Goal: Task Accomplishment & Management: Manage account settings

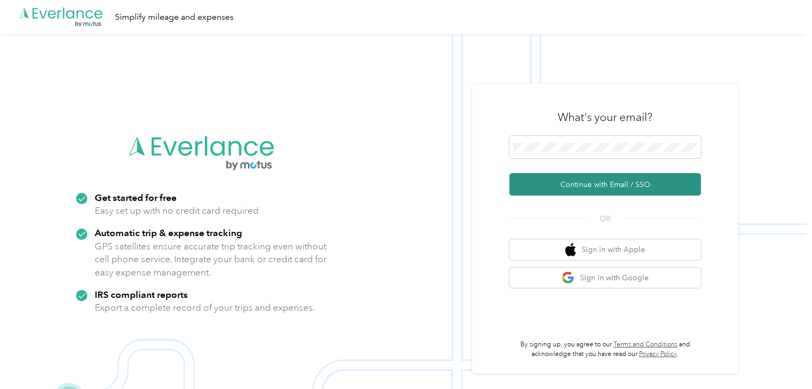
click at [619, 182] on button "Continue with Email / SSO" at bounding box center [605, 184] width 192 height 22
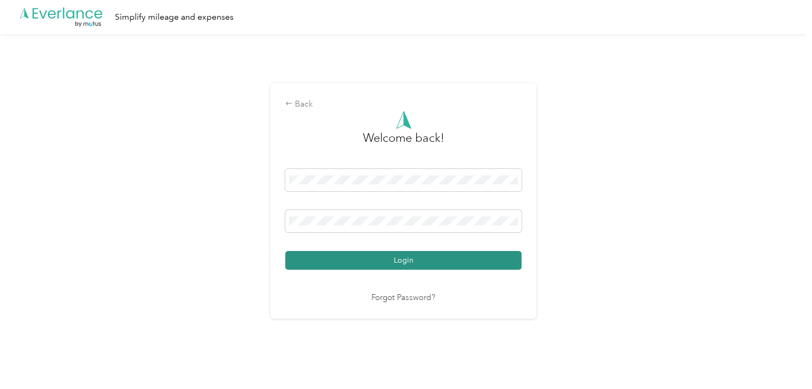
click at [432, 256] on button "Login" at bounding box center [403, 260] width 236 height 19
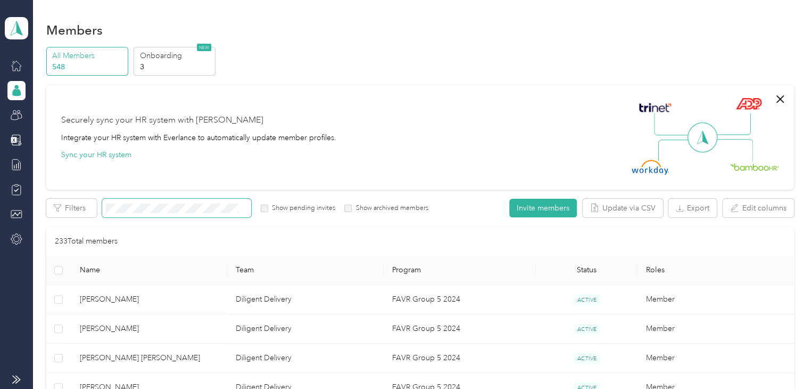
click at [147, 213] on span at bounding box center [176, 208] width 149 height 19
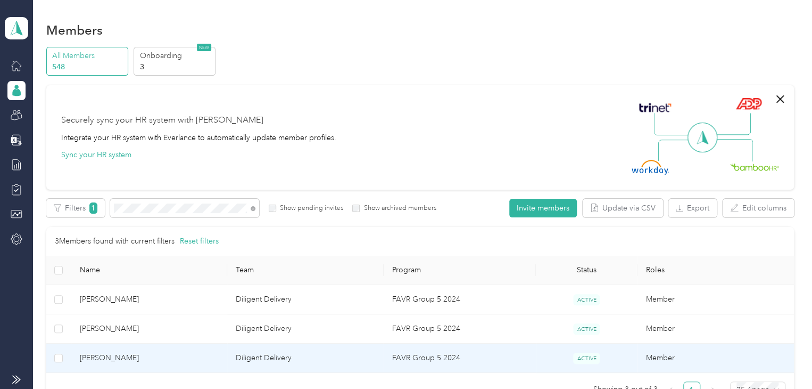
click at [153, 352] on span "[PERSON_NAME]" at bounding box center [149, 358] width 139 height 12
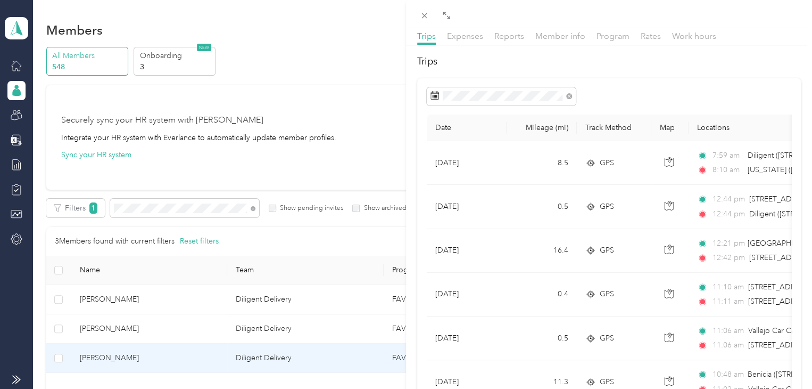
scroll to position [36, 0]
click at [212, 209] on div "[PERSON_NAME] Archive Trips Expenses Reports Member info Program Rates Work hou…" at bounding box center [406, 194] width 812 height 389
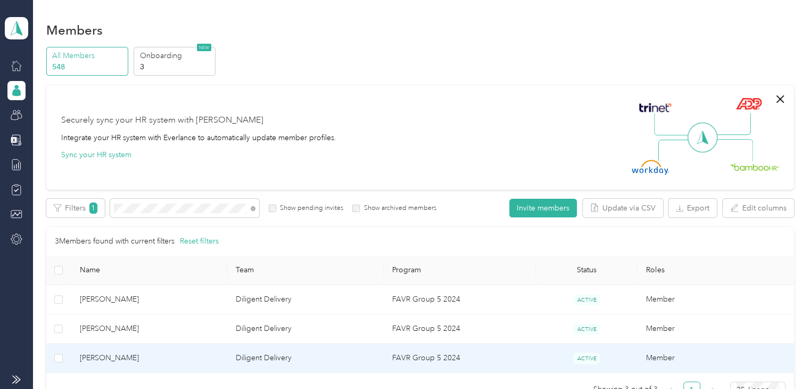
click at [212, 369] on div "Drag to resize Click to close [PERSON_NAME] Archive Trips Expenses Reports Memb…" at bounding box center [403, 389] width 807 height 0
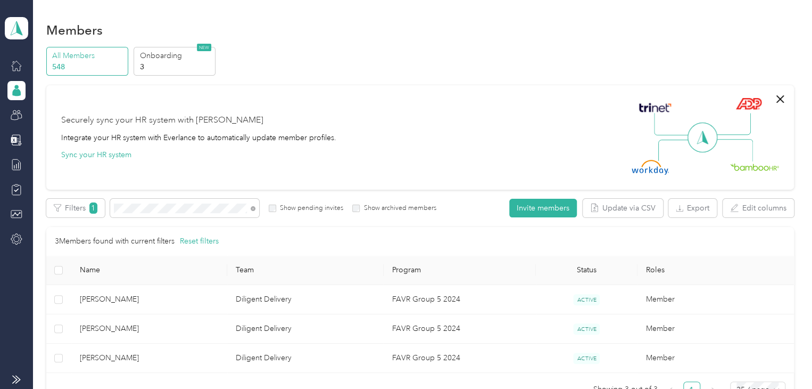
click at [212, 209] on div at bounding box center [406, 194] width 812 height 389
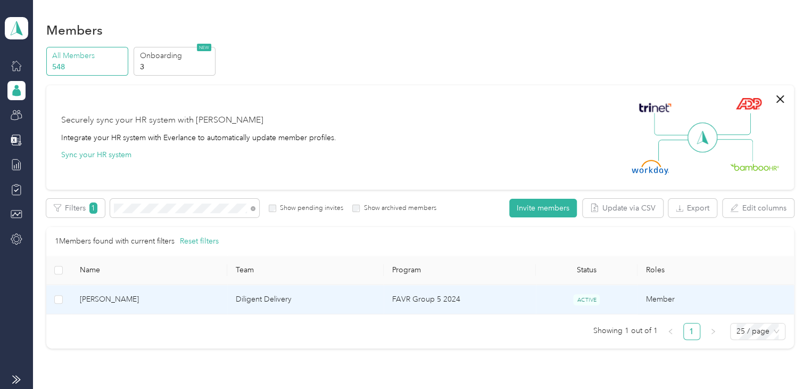
click at [179, 297] on span "[PERSON_NAME]" at bounding box center [149, 299] width 139 height 12
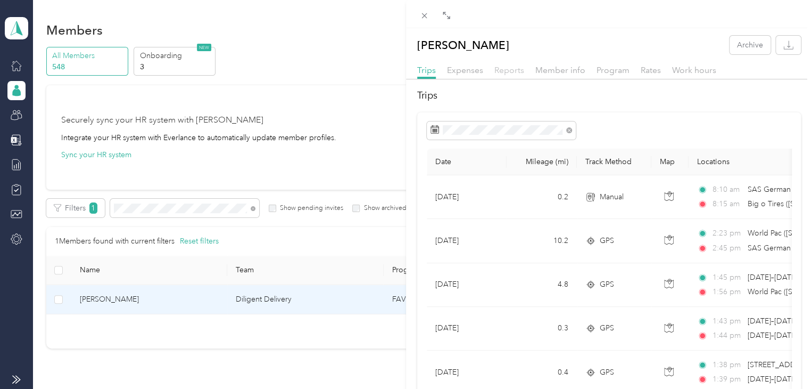
click at [515, 73] on span "Reports" at bounding box center [510, 70] width 30 height 10
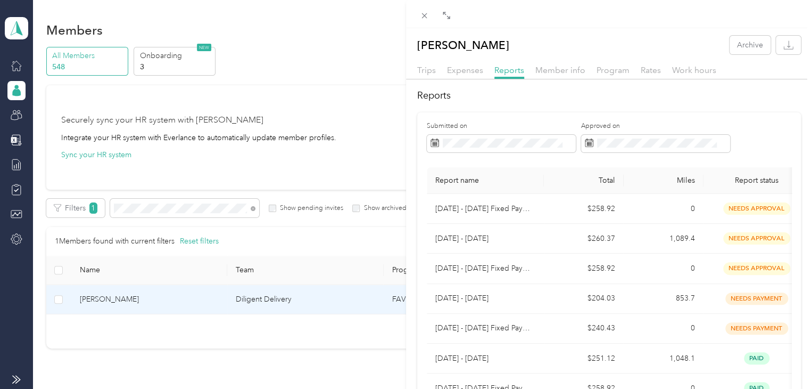
click at [388, 119] on div "[PERSON_NAME] Archive Trips Expenses Reports Member info Program Rates Work hou…" at bounding box center [406, 194] width 812 height 389
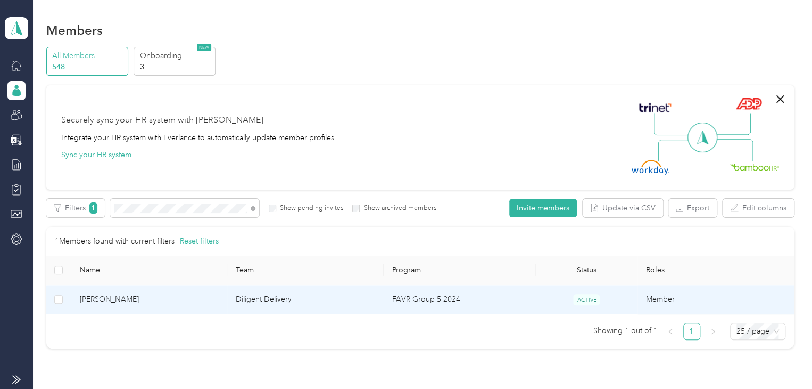
click at [261, 292] on td "Diligent Delivery" at bounding box center [305, 299] width 157 height 29
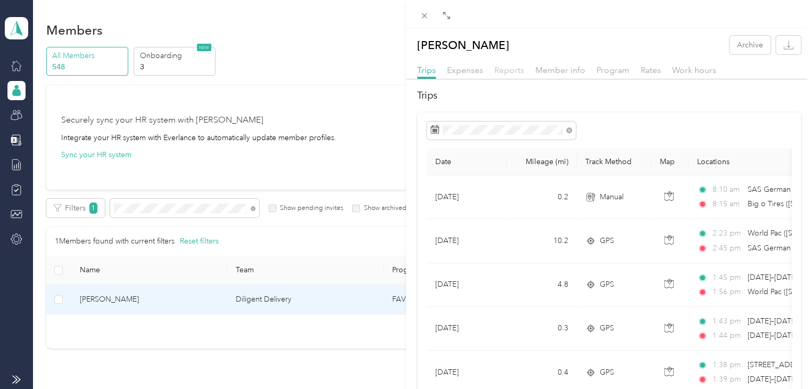
click at [514, 69] on span "Reports" at bounding box center [510, 70] width 30 height 10
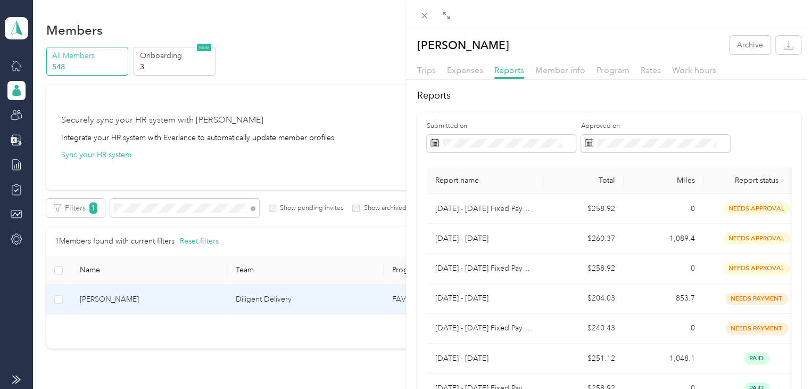
click at [167, 202] on div "[PERSON_NAME] Archive Trips Expenses Reports Member info Program Rates Work hou…" at bounding box center [406, 194] width 812 height 389
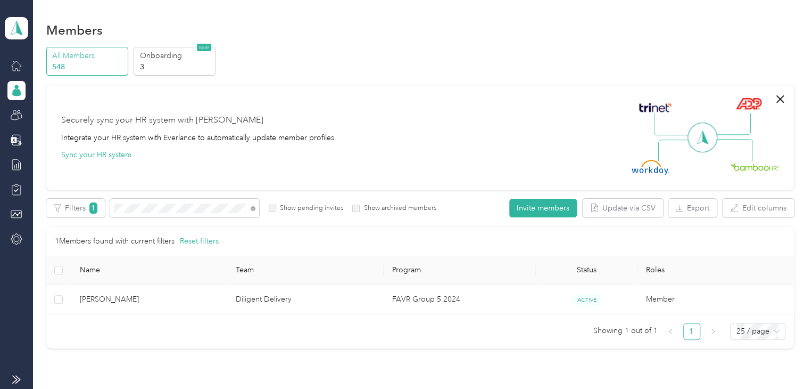
click at [167, 202] on div at bounding box center [406, 194] width 812 height 389
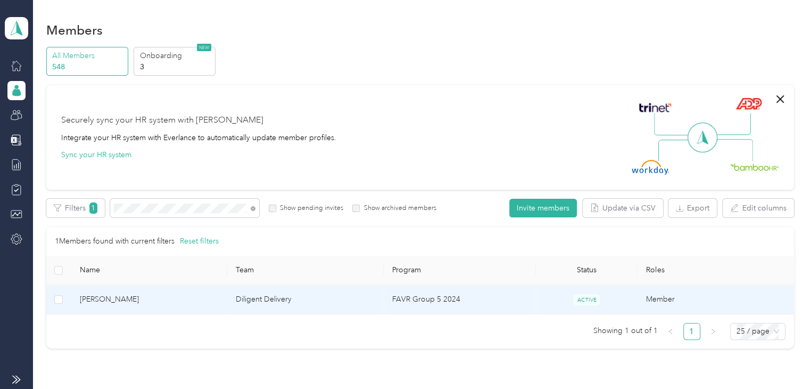
click at [214, 300] on span "[PERSON_NAME]" at bounding box center [149, 299] width 139 height 12
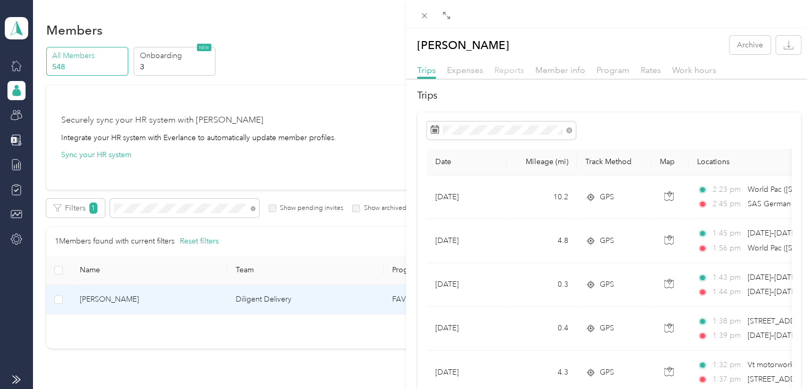
click at [516, 67] on span "Reports" at bounding box center [510, 70] width 30 height 10
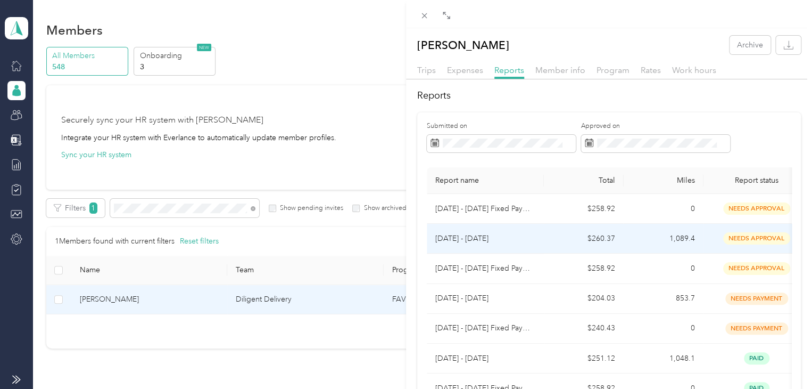
click at [593, 235] on td "$260.37" at bounding box center [584, 239] width 80 height 30
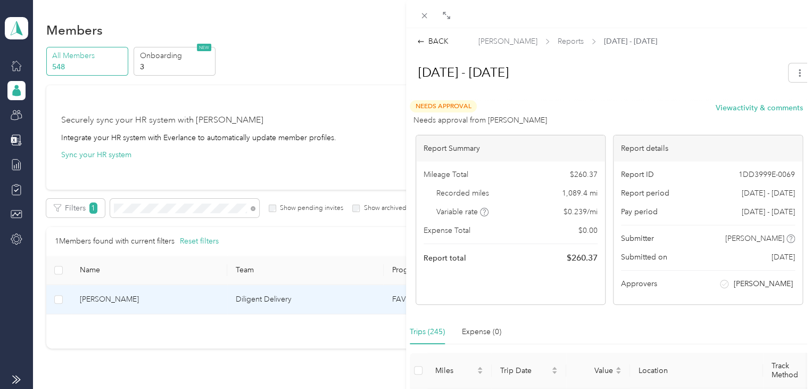
click at [155, 210] on div "BACK [PERSON_NAME] Reports [DATE] - [DATE] [DATE] - [DATE] Needs Approval Needs…" at bounding box center [406, 194] width 812 height 389
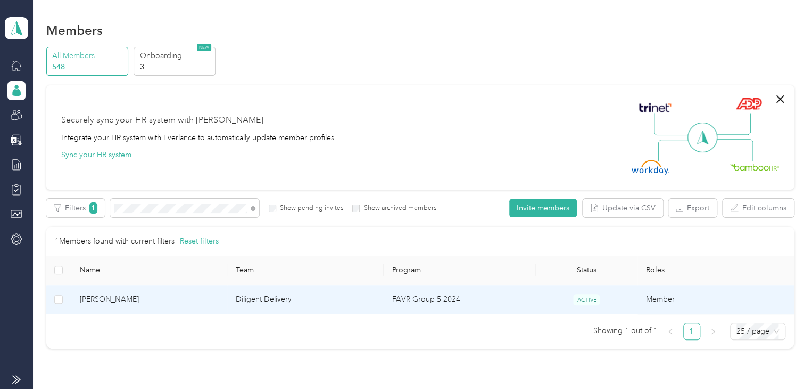
click at [155, 210] on div "BACK [PERSON_NAME] Reports [DATE] - [DATE] [DATE] - [DATE] Needs Approval Needs…" at bounding box center [406, 194] width 812 height 389
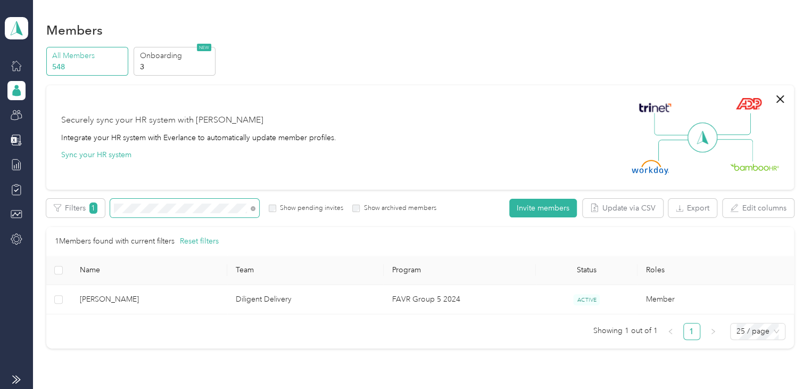
click at [146, 201] on span at bounding box center [184, 208] width 149 height 19
click at [146, 203] on span at bounding box center [184, 208] width 149 height 19
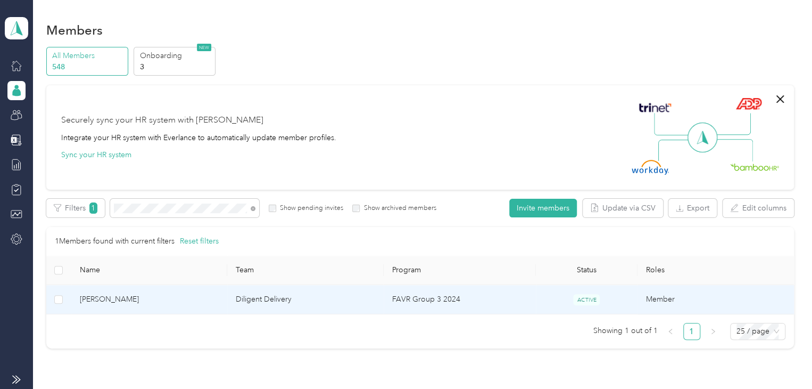
click at [149, 298] on span "[PERSON_NAME]" at bounding box center [149, 299] width 139 height 12
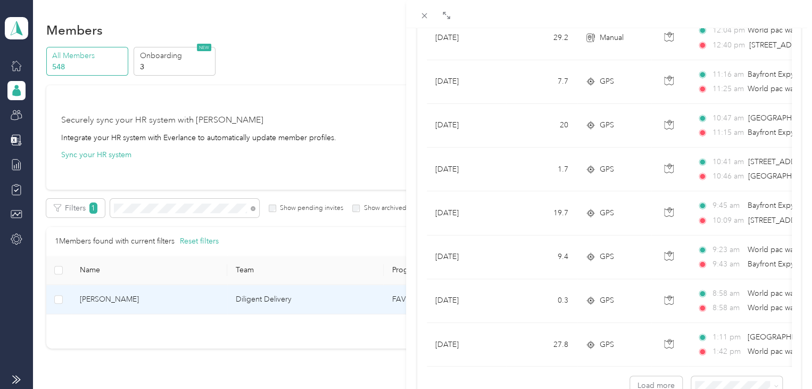
scroll to position [969, 0]
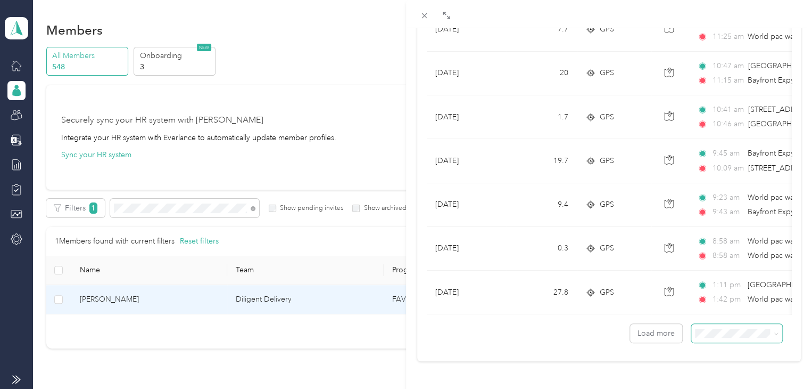
click at [746, 330] on span at bounding box center [736, 333] width 91 height 19
click at [746, 332] on span at bounding box center [736, 333] width 91 height 19
click at [737, 324] on span at bounding box center [736, 333] width 91 height 19
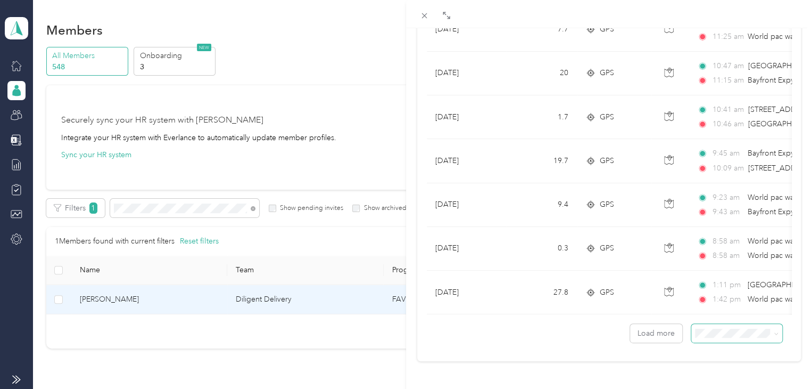
click at [774, 331] on icon at bounding box center [776, 333] width 5 height 5
click at [747, 301] on div "100 per load" at bounding box center [729, 304] width 76 height 11
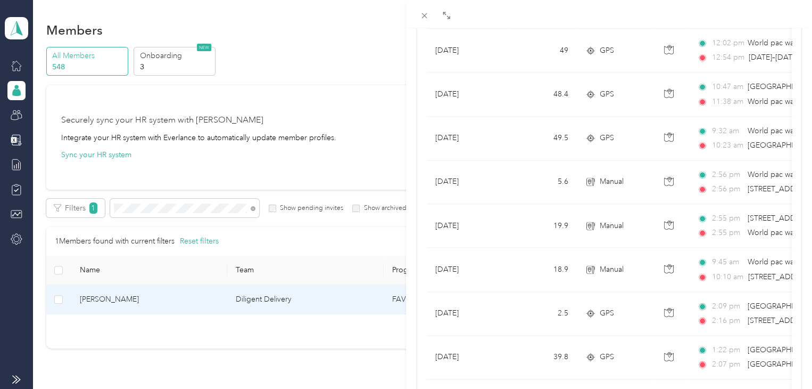
scroll to position [2784, 0]
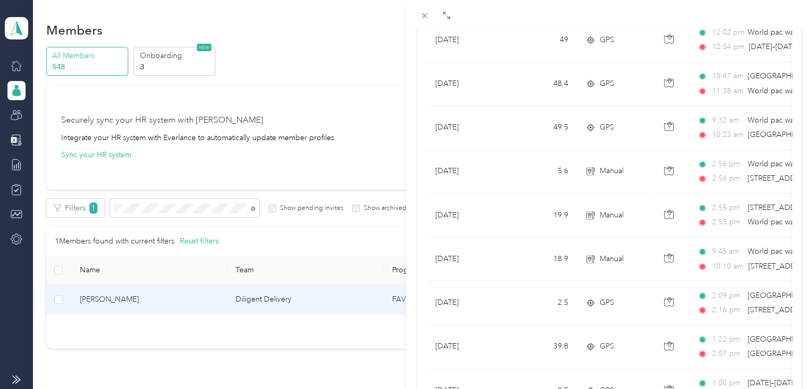
click at [166, 209] on div "[PERSON_NAME] Archive Trips Expenses Reports Member info Program Rates Work hou…" at bounding box center [406, 194] width 812 height 389
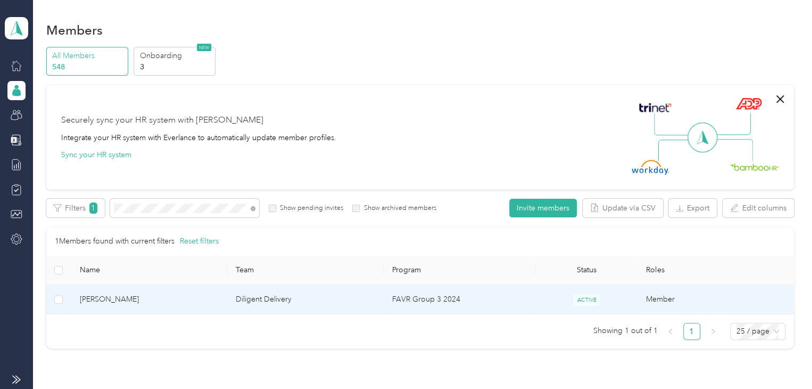
scroll to position [148, 0]
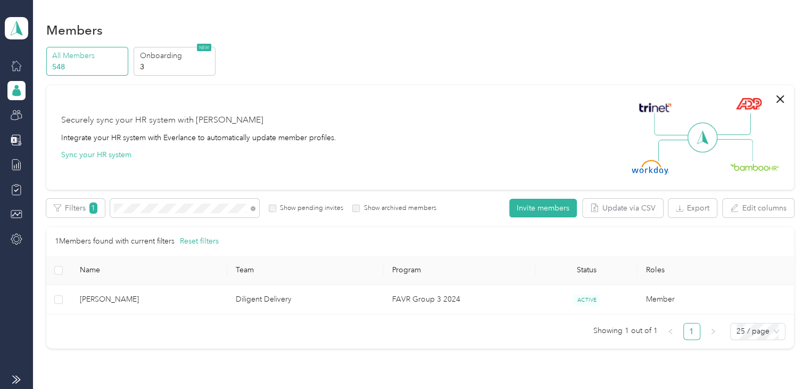
click at [166, 369] on div "Drag to resize Click to close [PERSON_NAME] Archive Trips Expenses Reports Memb…" at bounding box center [403, 389] width 807 height 0
click at [166, 209] on div at bounding box center [406, 194] width 812 height 389
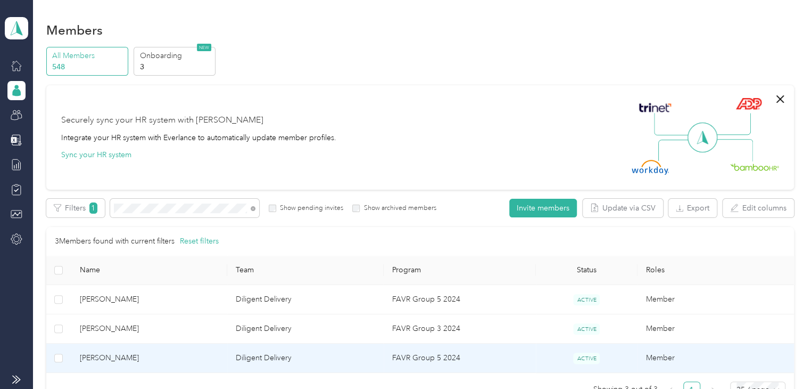
click at [159, 355] on span "[PERSON_NAME]" at bounding box center [149, 358] width 139 height 12
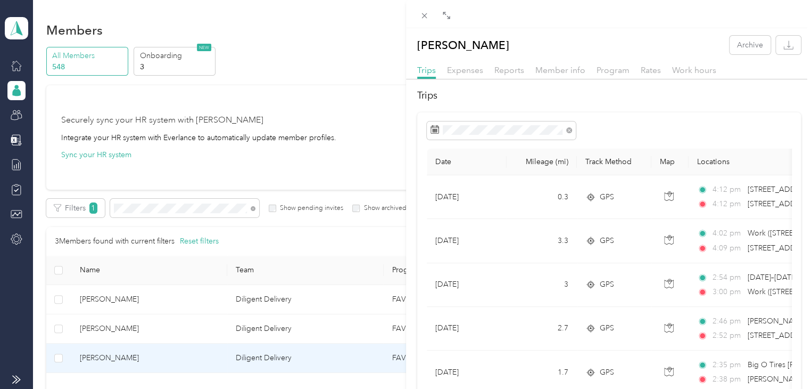
click at [517, 67] on span "Reports" at bounding box center [510, 70] width 30 height 10
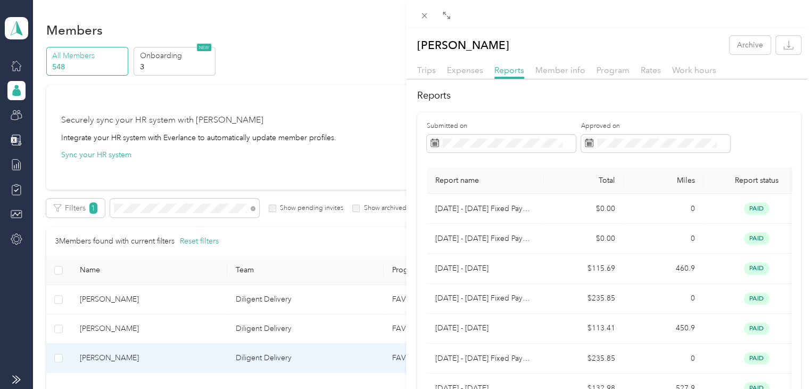
click at [164, 210] on div "[PERSON_NAME] Archive Trips Expenses Reports Member info Program Rates Work hou…" at bounding box center [406, 194] width 812 height 389
